Goal: Information Seeking & Learning: Understand process/instructions

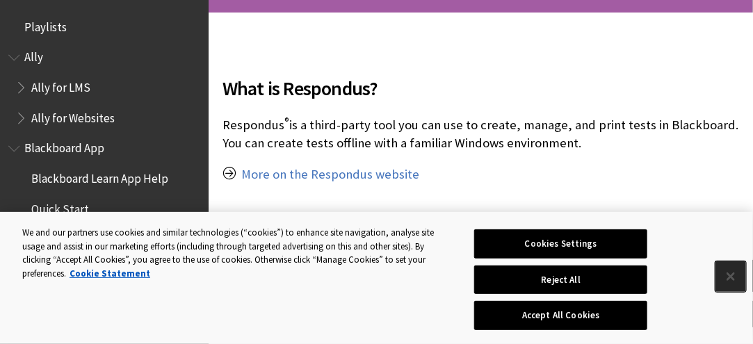
click at [729, 286] on button "Close" at bounding box center [731, 276] width 31 height 31
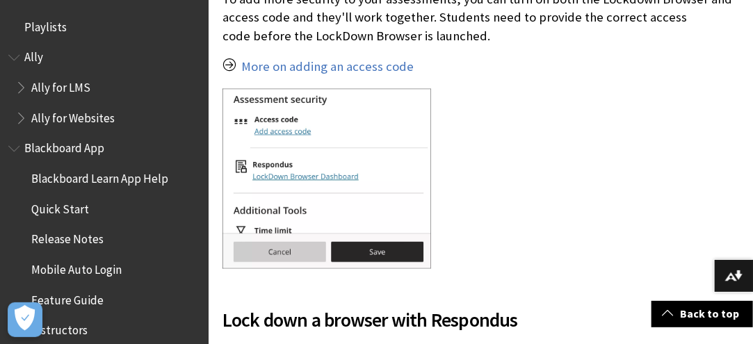
scroll to position [835, 0]
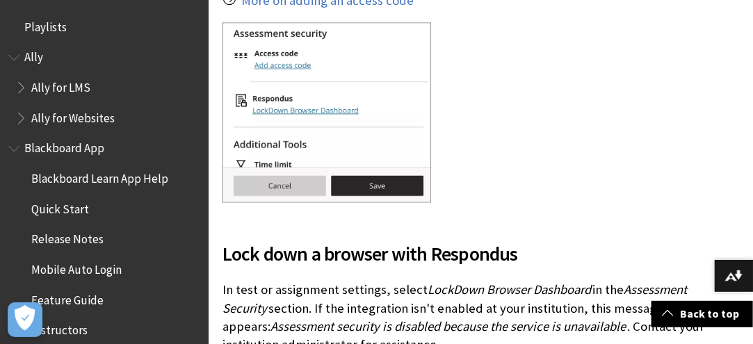
click at [280, 117] on img at bounding box center [327, 113] width 209 height 180
click at [515, 140] on div at bounding box center [481, 114] width 517 height 183
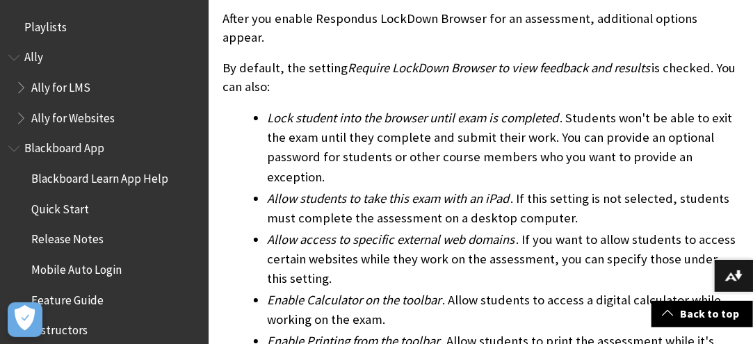
scroll to position [1600, 0]
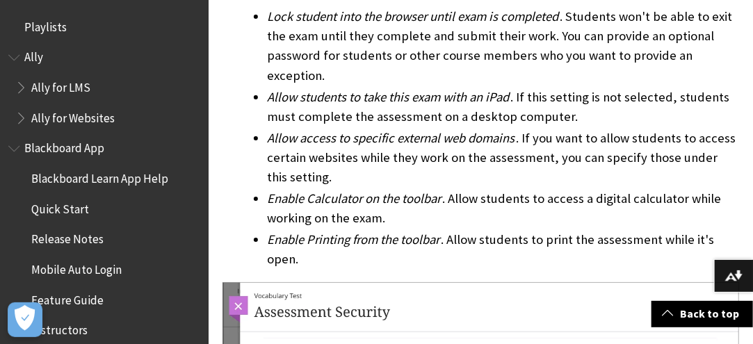
click at [243, 126] on ul "Lock student into the browser until exam is completed . Students won't be able …" at bounding box center [481, 138] width 517 height 262
click at [241, 111] on ul "Lock student into the browser until exam is completed . Students won't be able …" at bounding box center [481, 138] width 517 height 262
click at [232, 108] on ul "Lock student into the browser until exam is completed . Students won't be able …" at bounding box center [481, 138] width 517 height 262
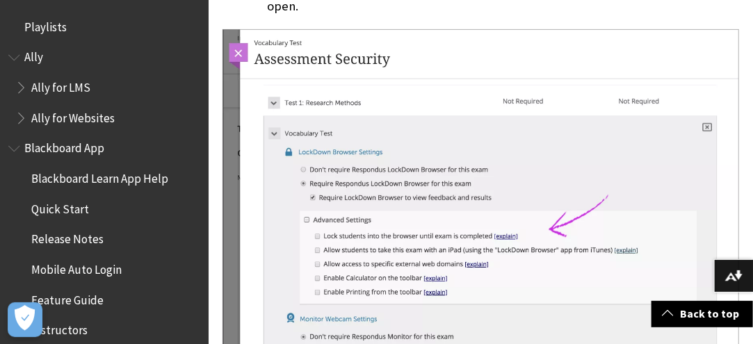
scroll to position [1878, 0]
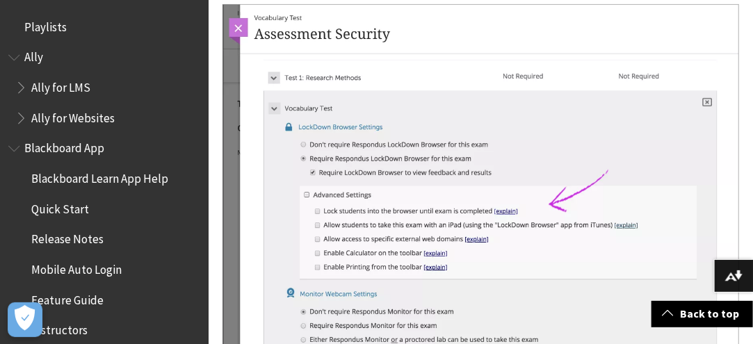
click at [219, 157] on div "What is Respondus? Respondus ® is a third-party tool you can use to create, man…" at bounding box center [481, 125] width 545 height 3425
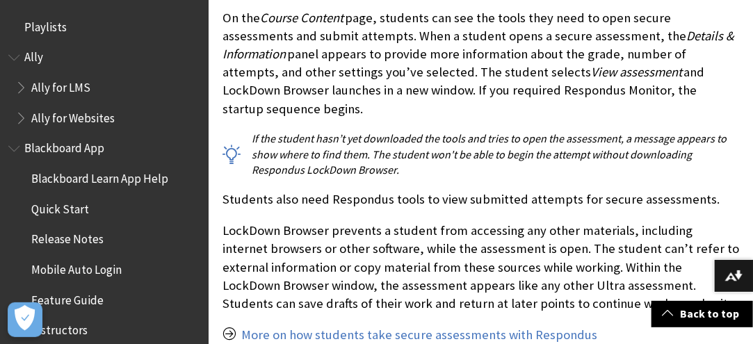
scroll to position [3408, 0]
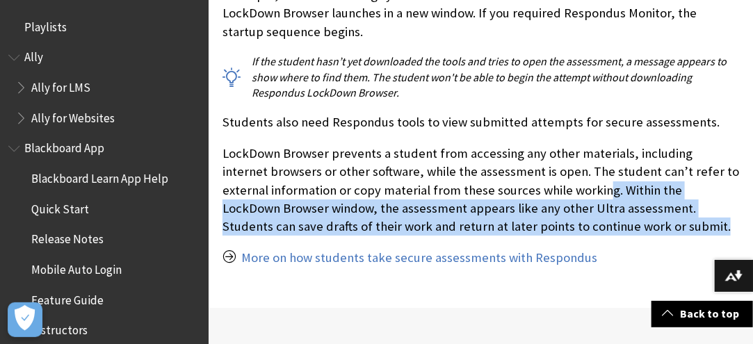
drag, startPoint x: 589, startPoint y: 201, endPoint x: 554, endPoint y: 156, distance: 56.5
click at [554, 158] on p "LockDown Browser prevents a student from accessing any other materials, includi…" at bounding box center [481, 190] width 517 height 91
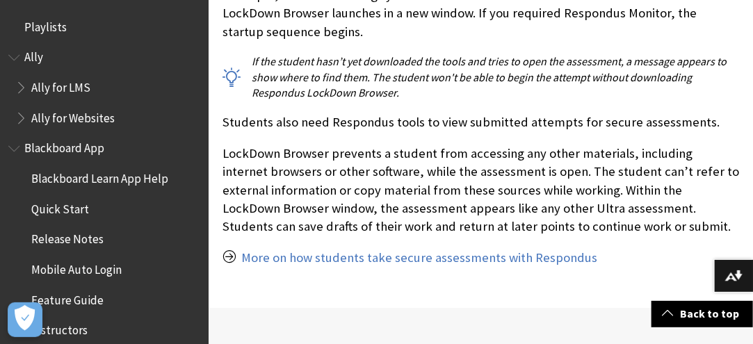
click at [554, 152] on p "LockDown Browser prevents a student from accessing any other materials, includi…" at bounding box center [481, 190] width 517 height 91
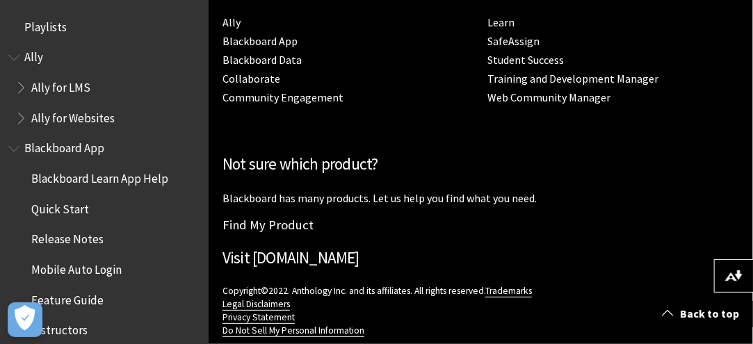
scroll to position [4358, 0]
